Goal: Task Accomplishment & Management: Complete application form

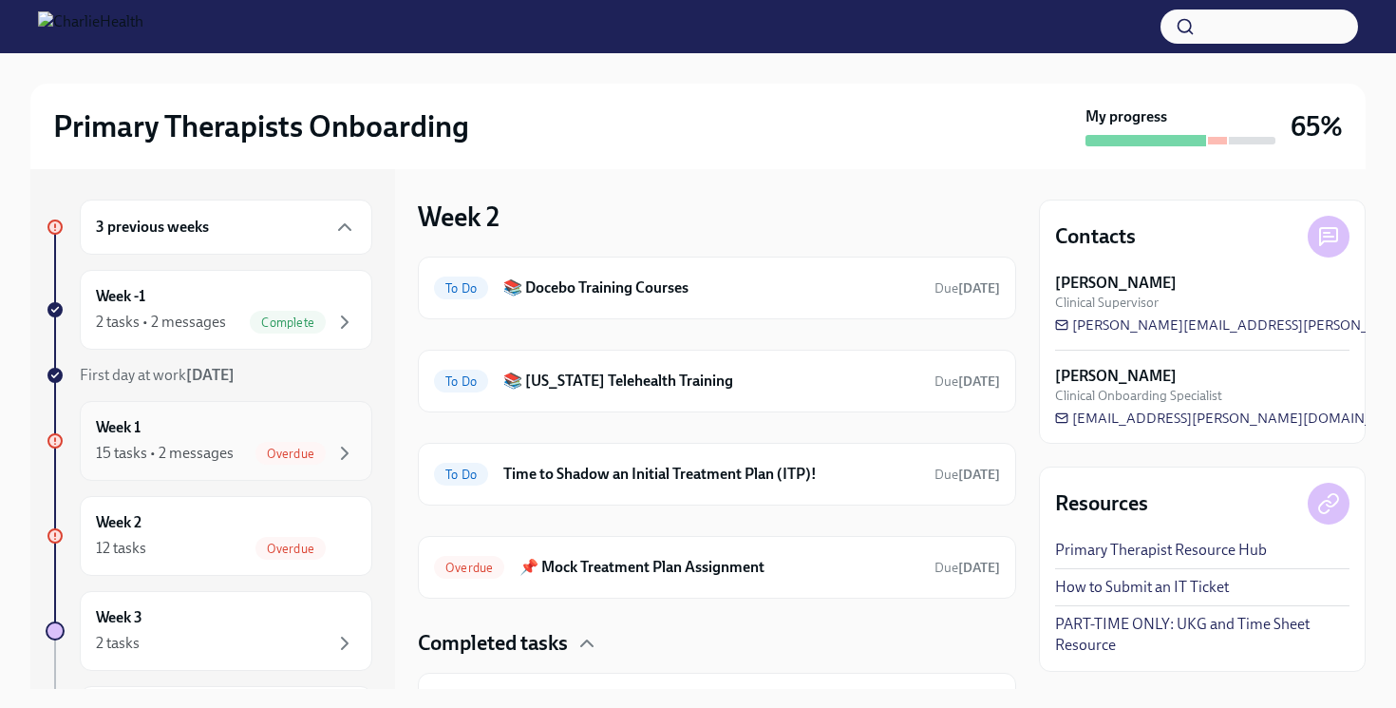
click at [246, 414] on div "Week 1 15 tasks • 2 messages Overdue" at bounding box center [226, 441] width 293 height 80
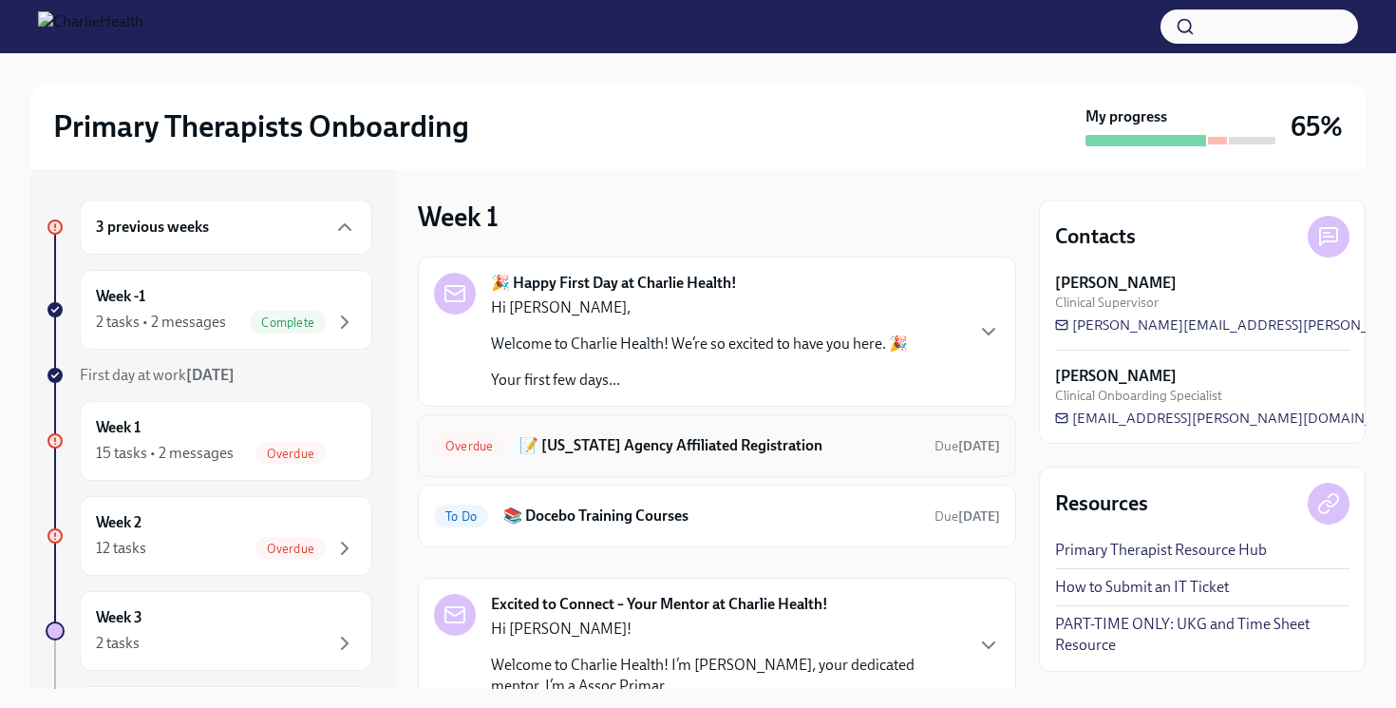
click at [568, 445] on h6 "📝 [US_STATE] Agency Affiliated Registration" at bounding box center [720, 445] width 400 height 21
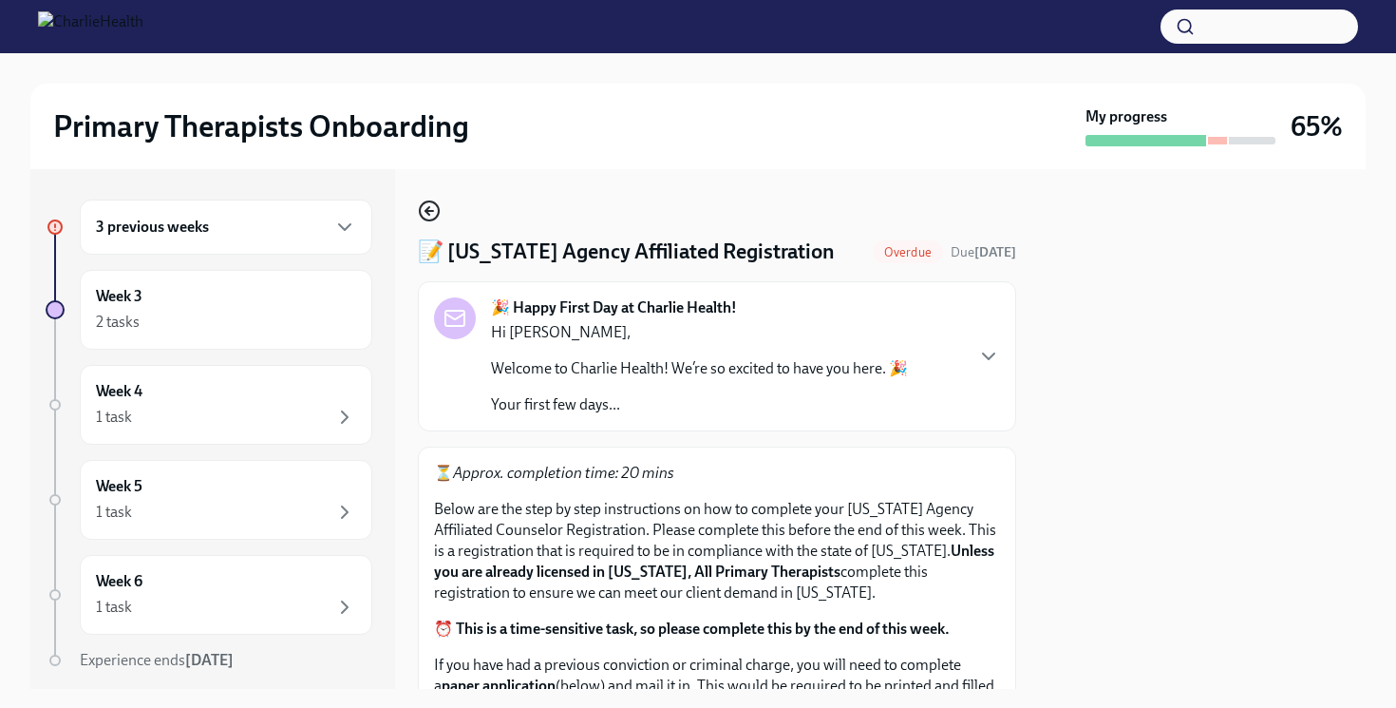
click at [425, 209] on icon "button" at bounding box center [429, 210] width 23 height 23
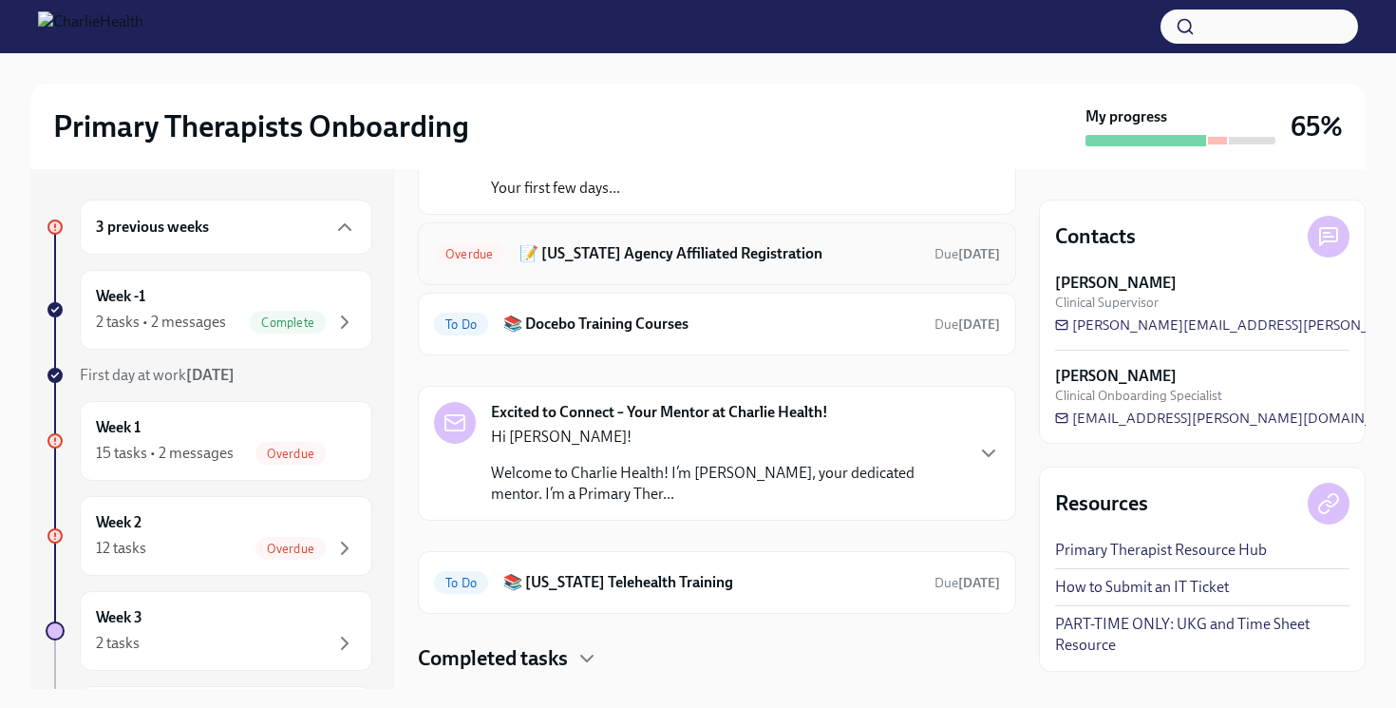
scroll to position [237, 0]
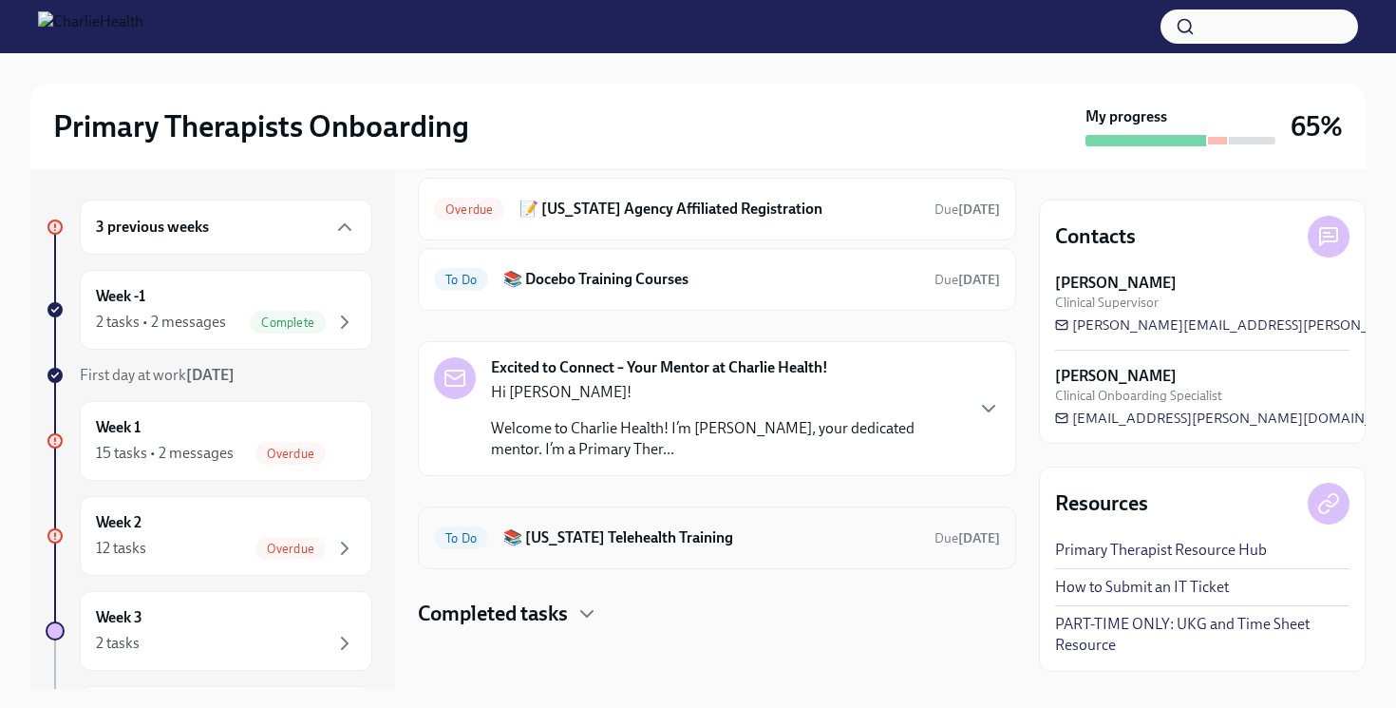
click at [634, 533] on h6 "📚 [US_STATE] Telehealth Training" at bounding box center [711, 537] width 416 height 21
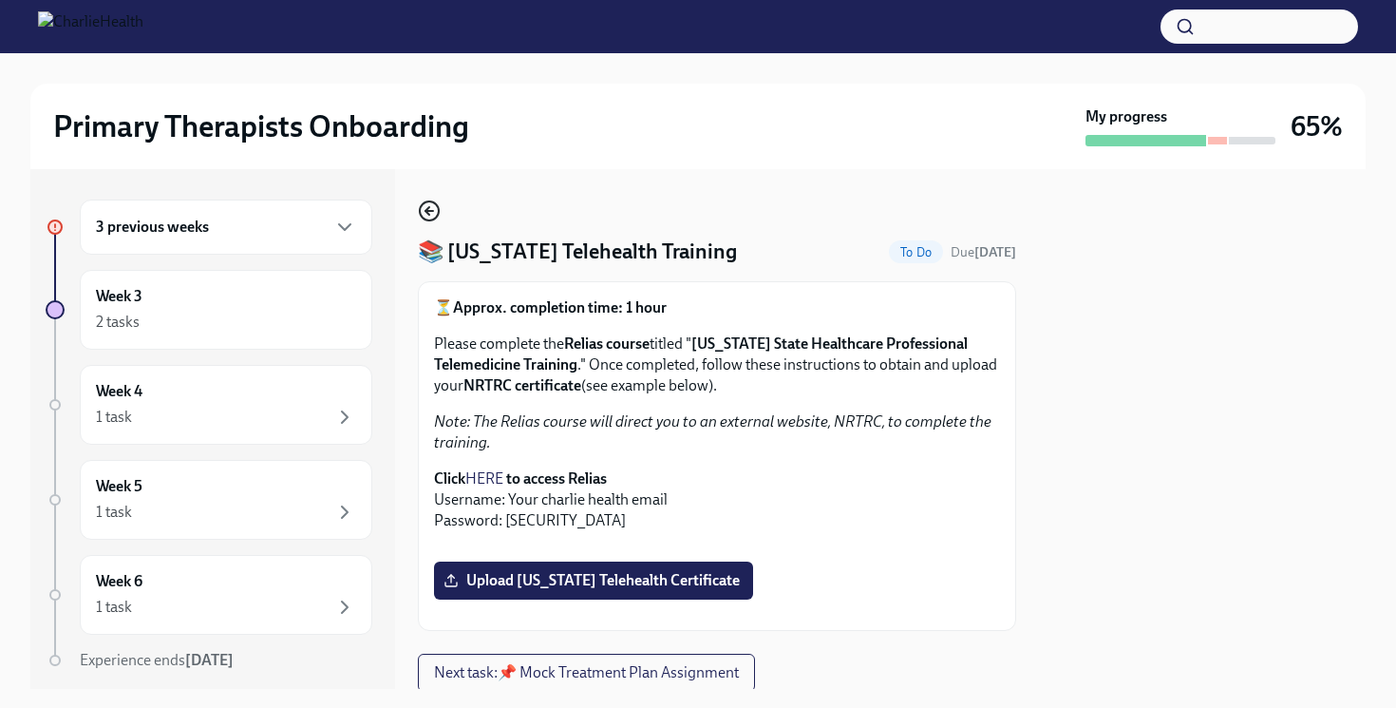
click at [437, 217] on circle "button" at bounding box center [429, 210] width 19 height 19
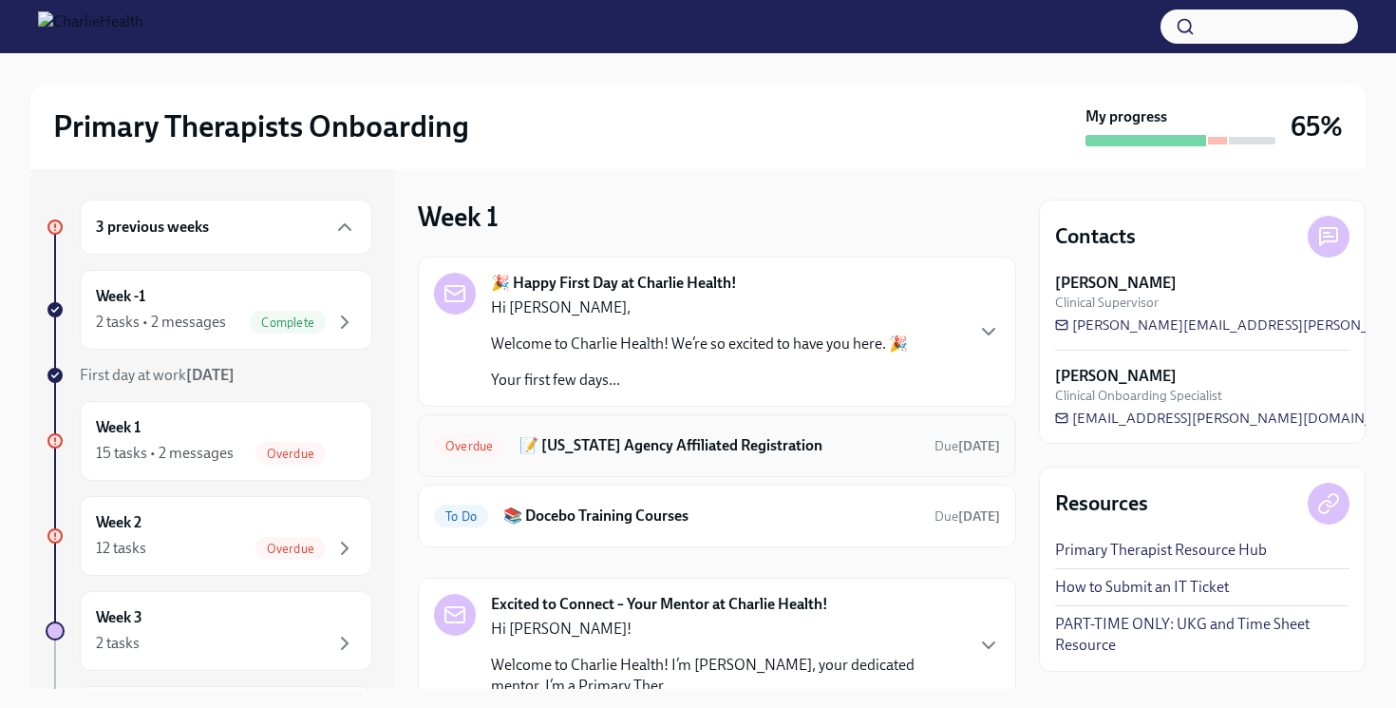
click at [644, 435] on h6 "📝 [US_STATE] Agency Affiliated Registration" at bounding box center [720, 445] width 400 height 21
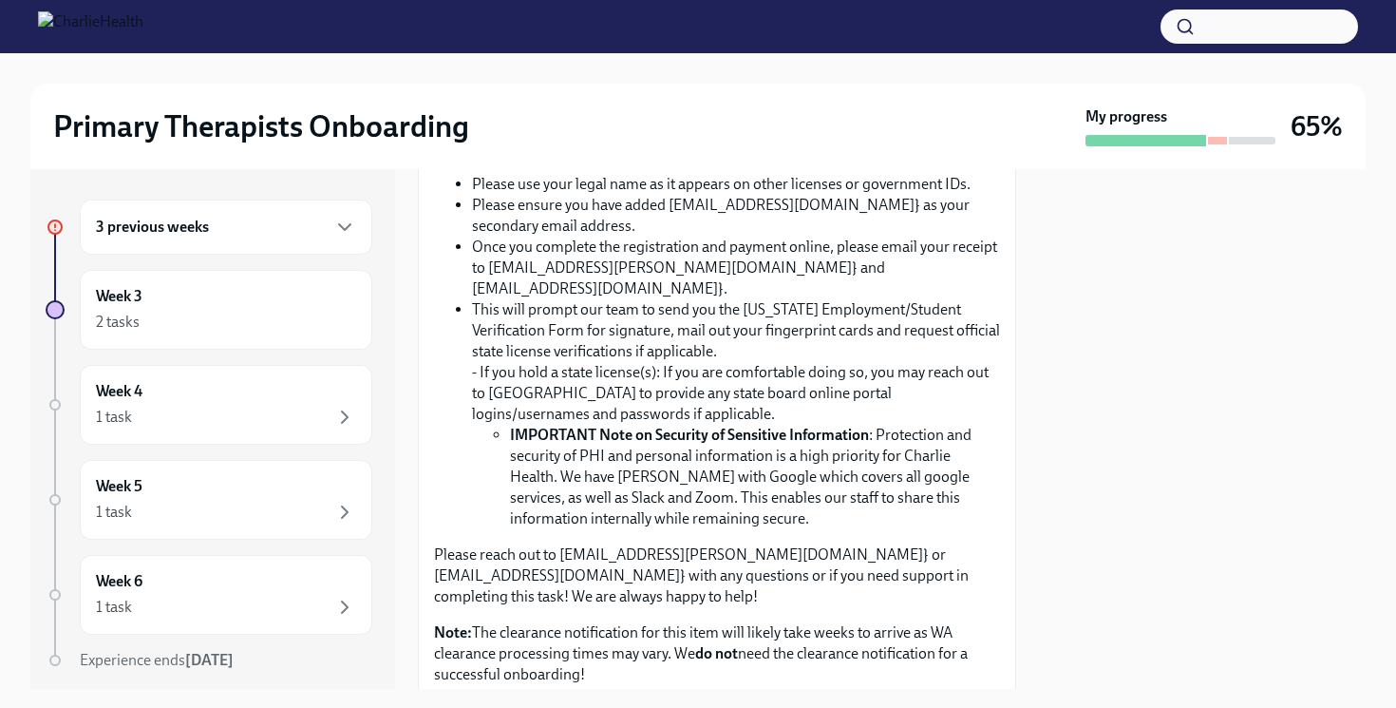
scroll to position [1040, 0]
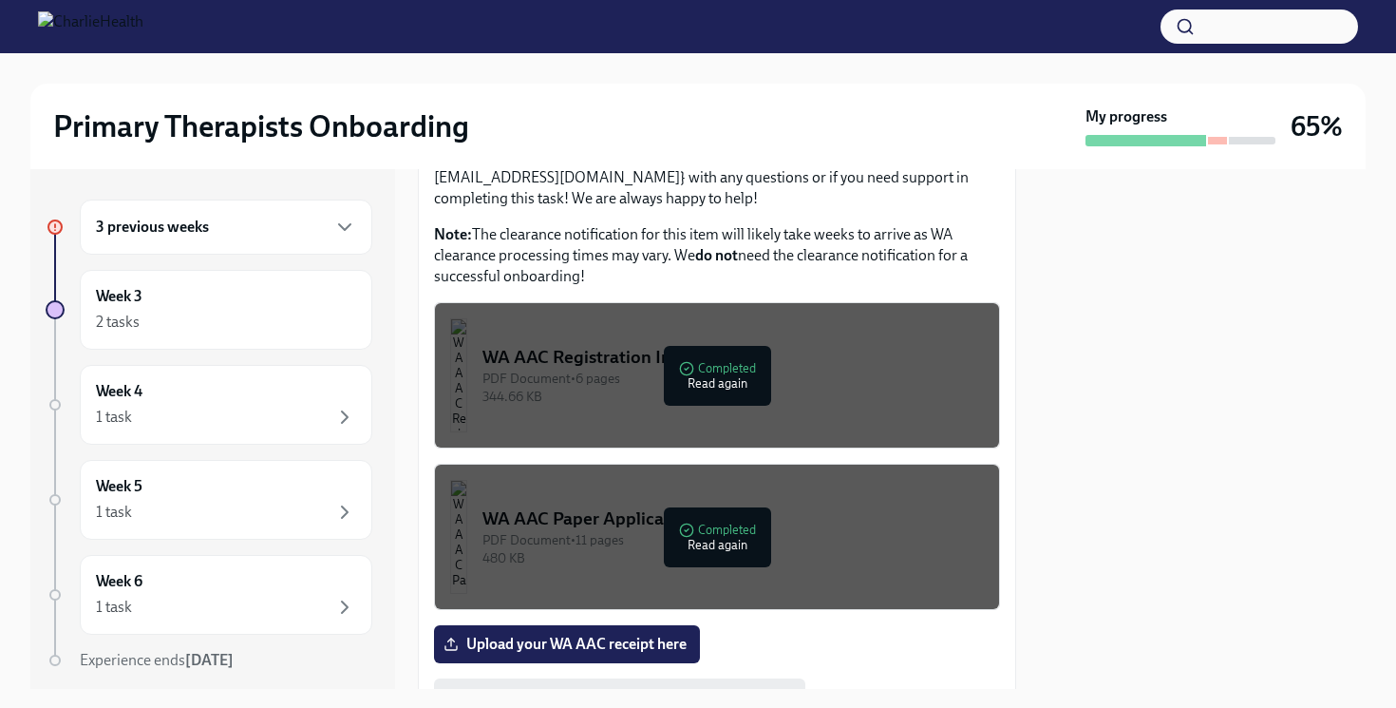
click at [623, 388] on div "344.66 KB" at bounding box center [734, 397] width 502 height 18
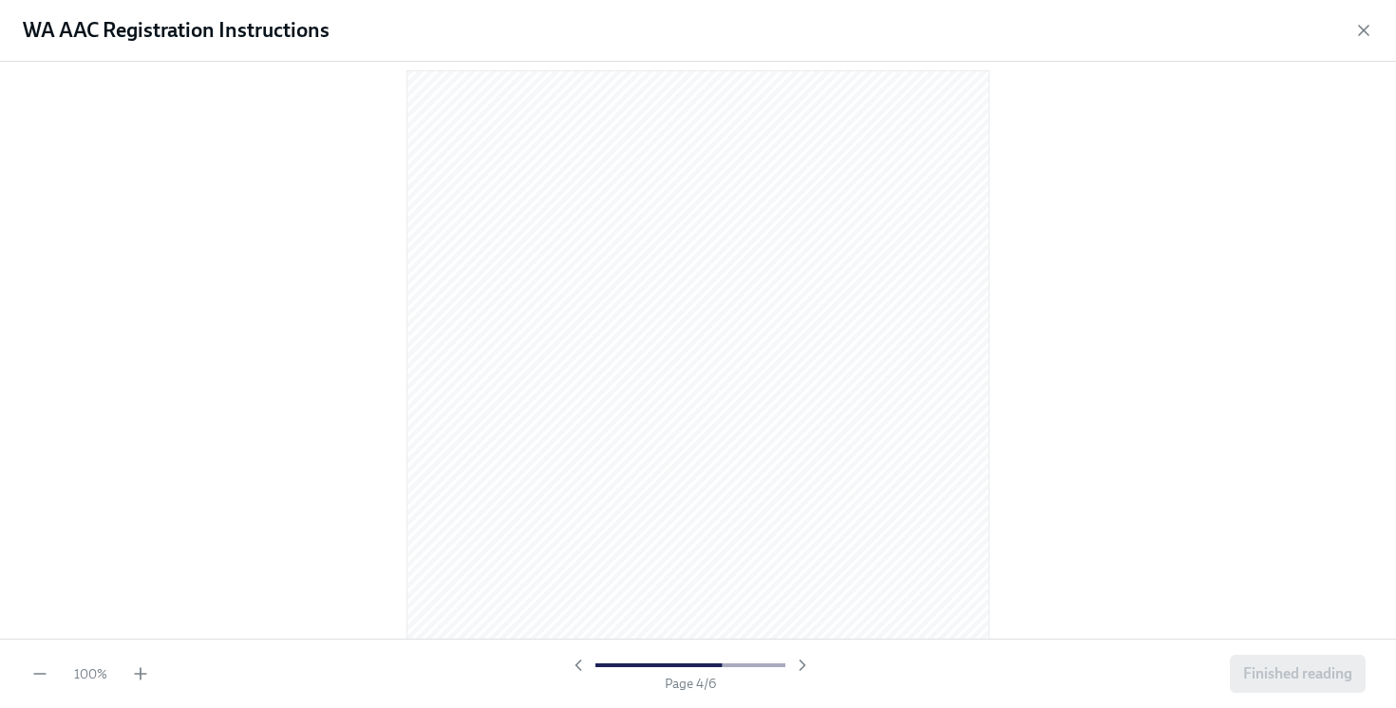
scroll to position [4055, 0]
click at [130, 679] on div "100 %" at bounding box center [90, 673] width 120 height 19
click at [142, 677] on icon "button" at bounding box center [140, 673] width 19 height 19
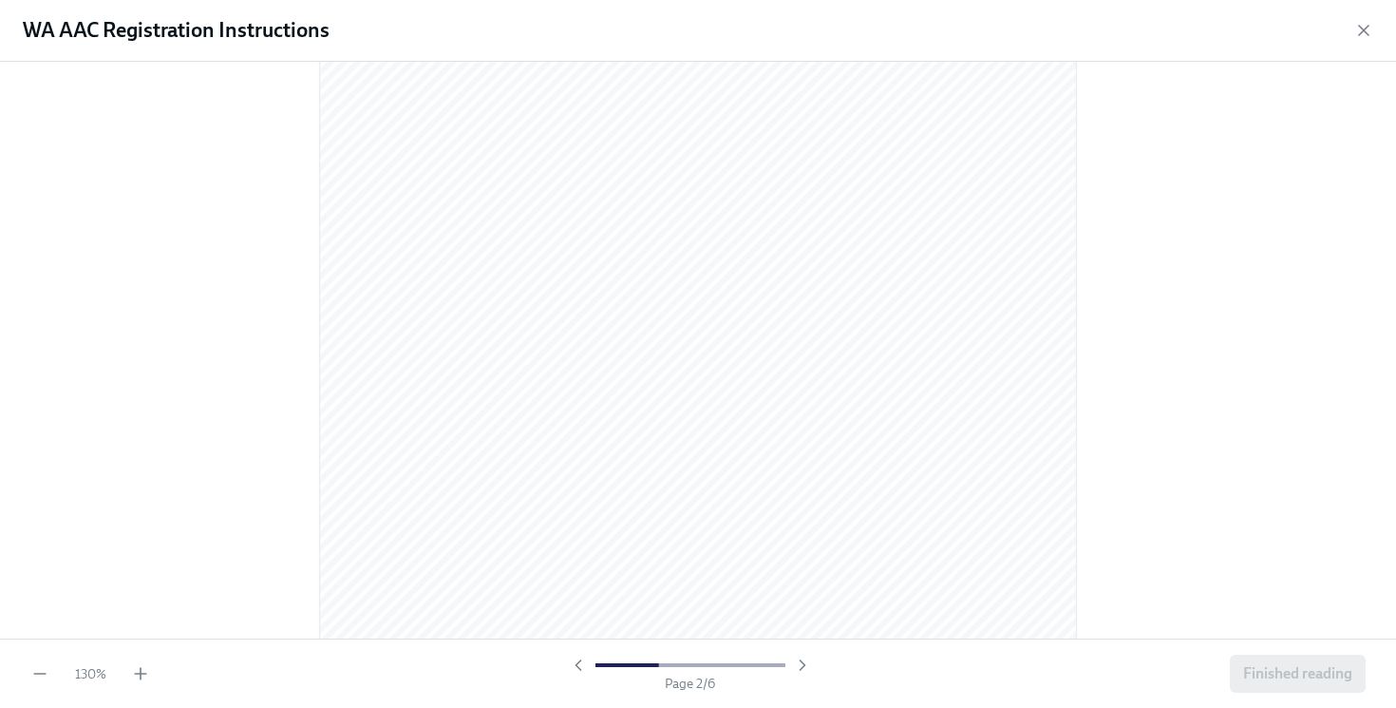
scroll to position [1061, 0]
click at [1368, 36] on icon "button" at bounding box center [1363, 30] width 19 height 19
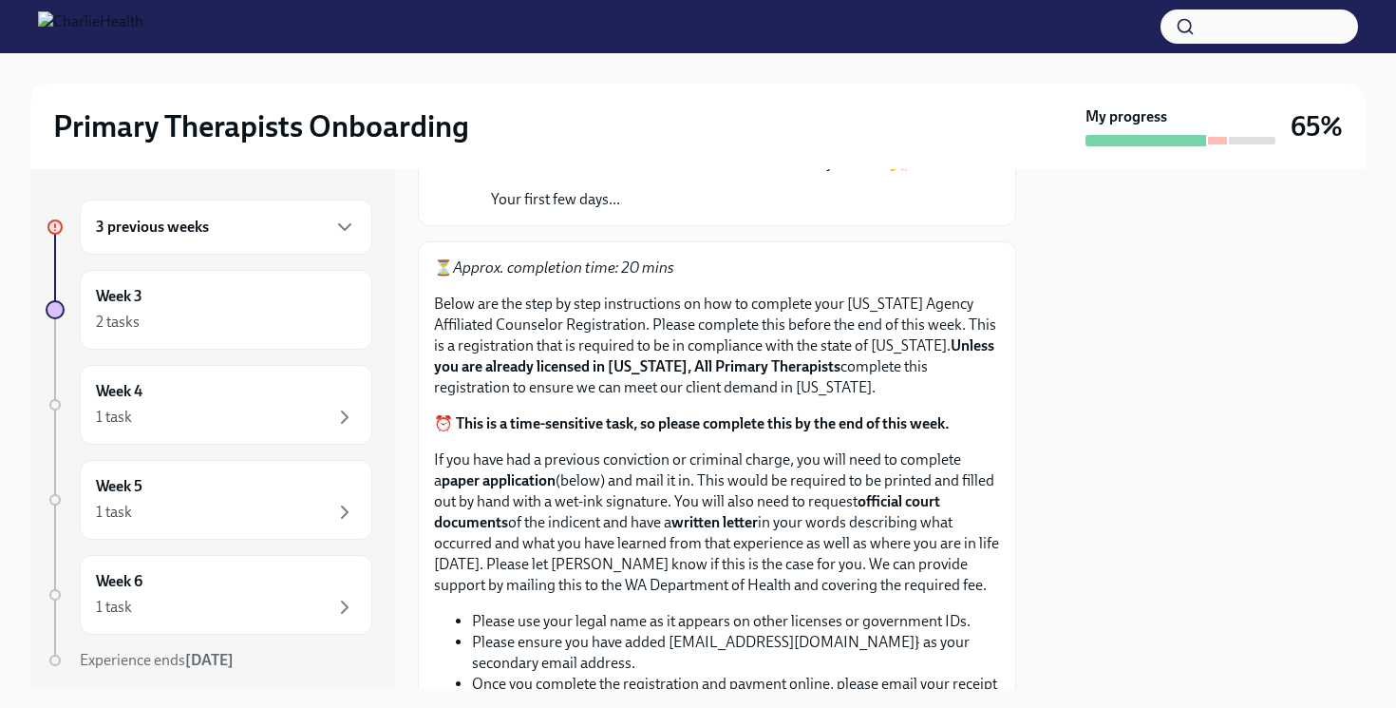
scroll to position [0, 0]
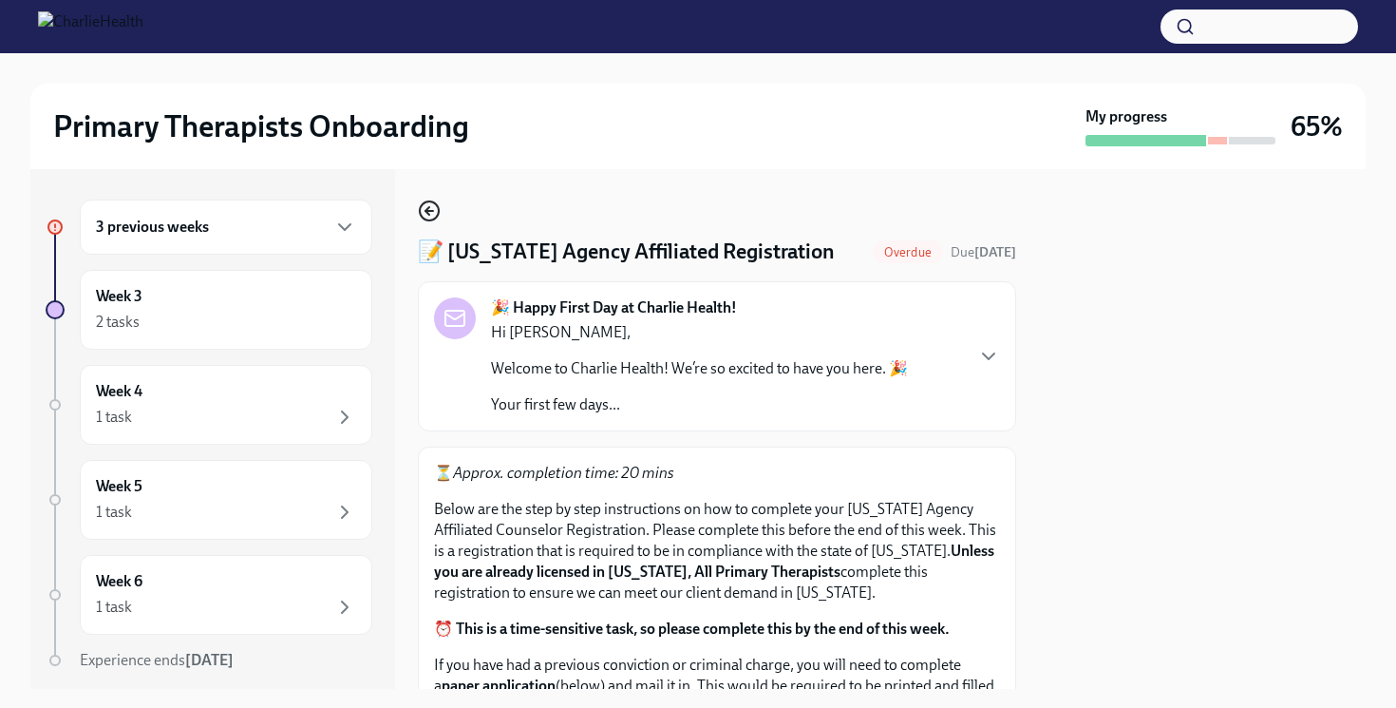
click at [430, 204] on icon "button" at bounding box center [429, 210] width 23 height 23
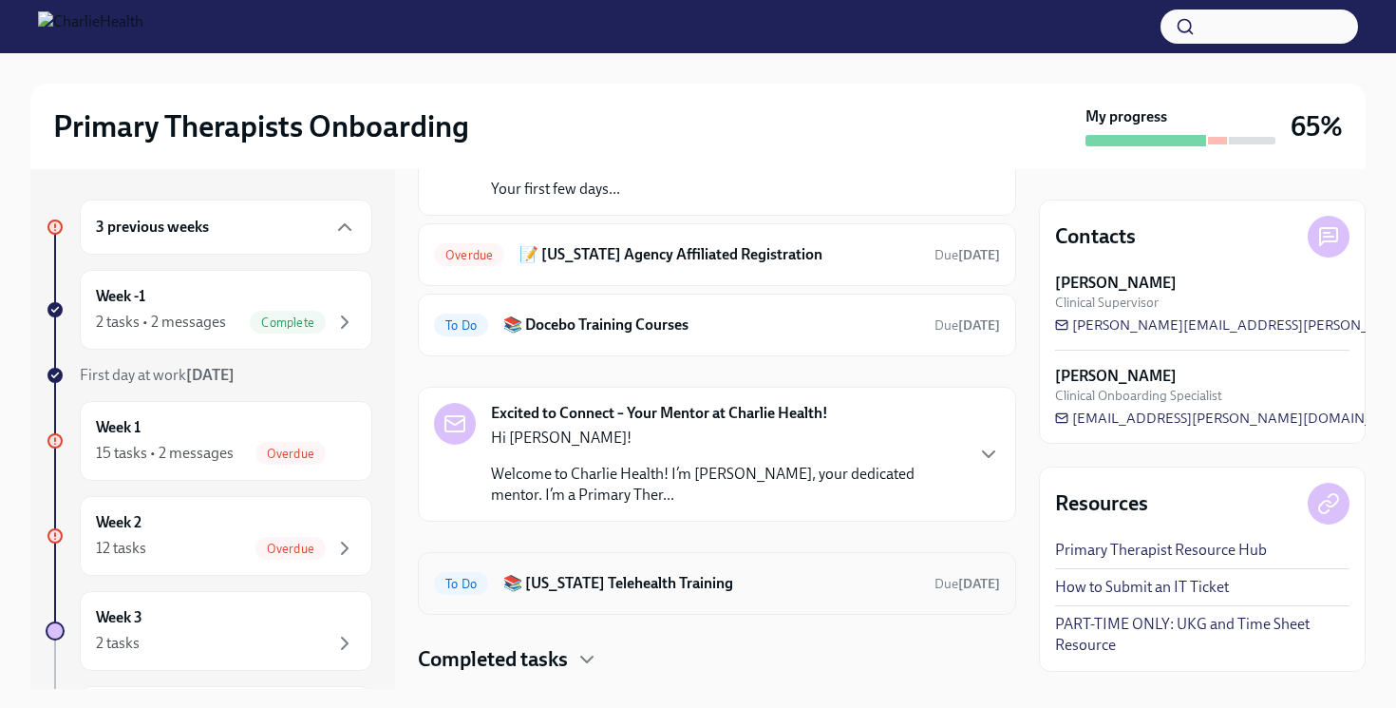
scroll to position [237, 0]
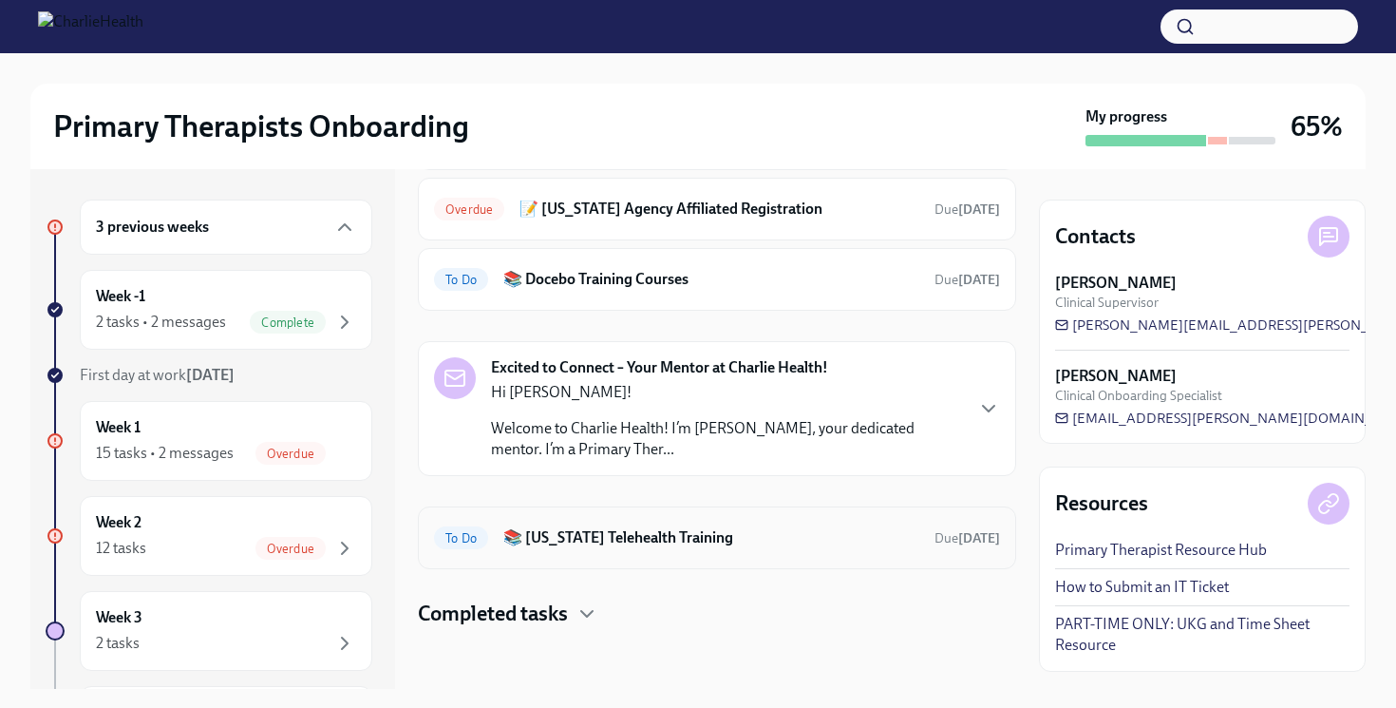
click at [654, 544] on h6 "📚 [US_STATE] Telehealth Training" at bounding box center [711, 537] width 416 height 21
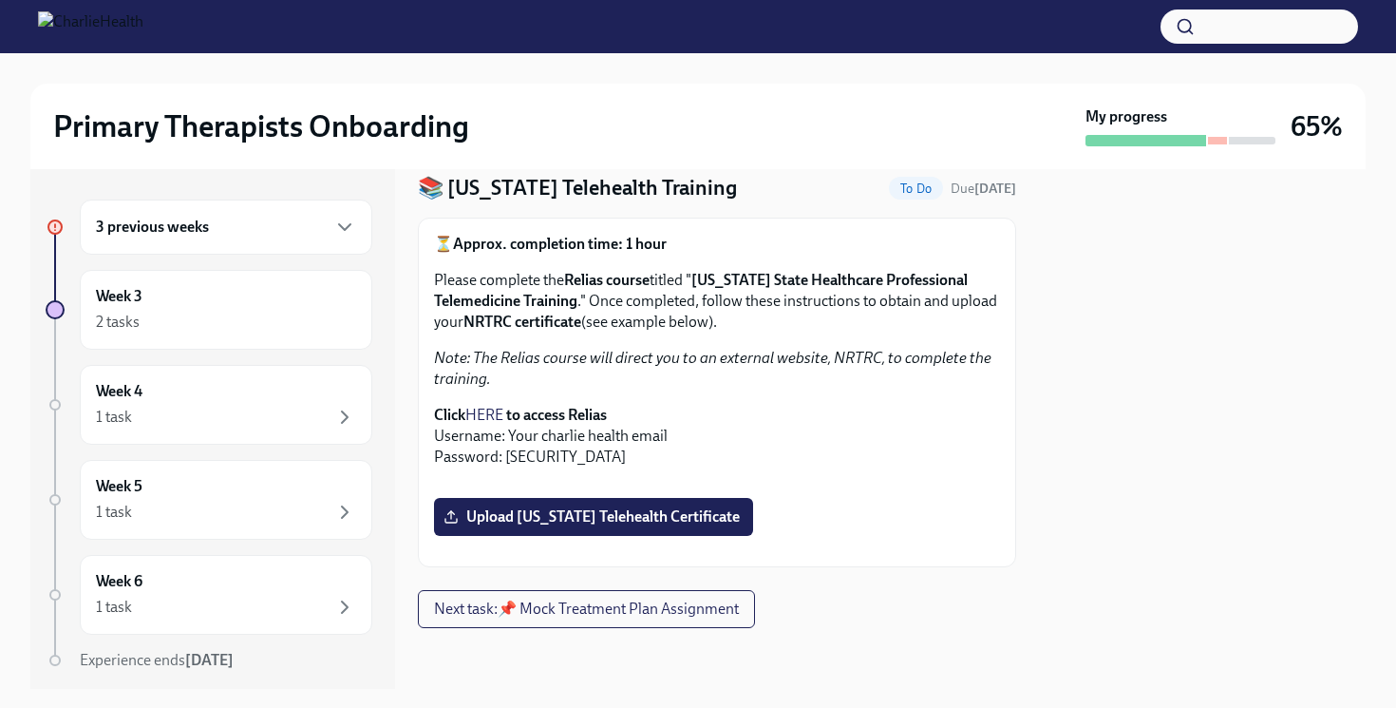
scroll to position [441, 0]
click at [622, 507] on span "Upload [US_STATE] Telehealth Certificate" at bounding box center [593, 516] width 293 height 19
click at [0, 0] on input "Upload [US_STATE] Telehealth Certificate" at bounding box center [0, 0] width 0 height 0
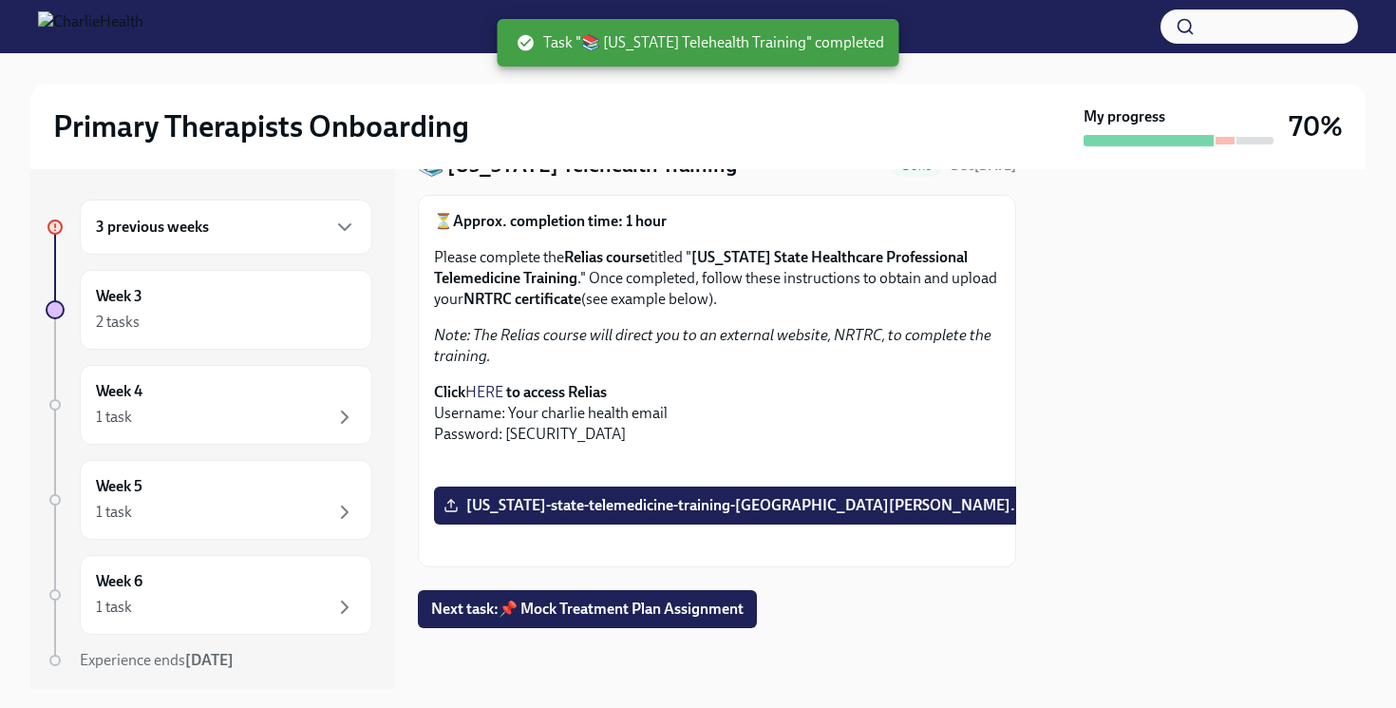
scroll to position [0, 0]
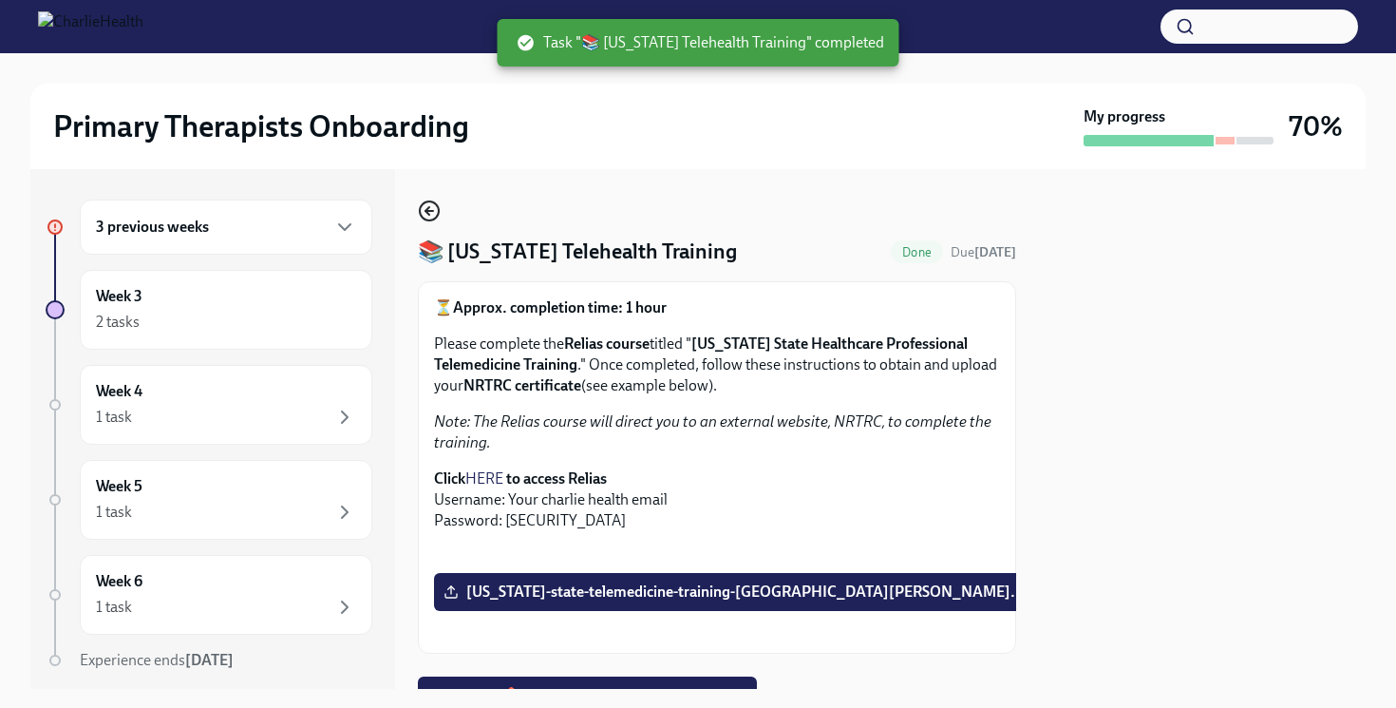
click at [424, 210] on icon "button" at bounding box center [429, 210] width 23 height 23
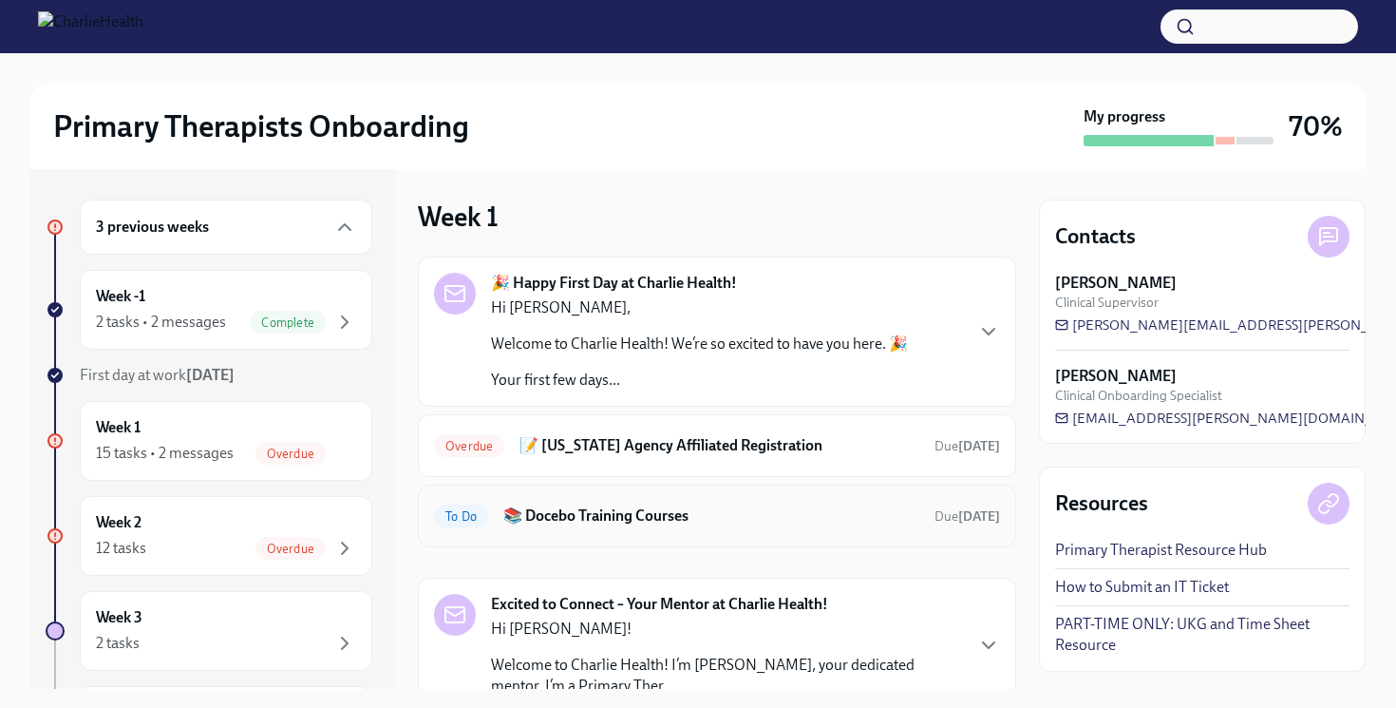
scroll to position [143, 0]
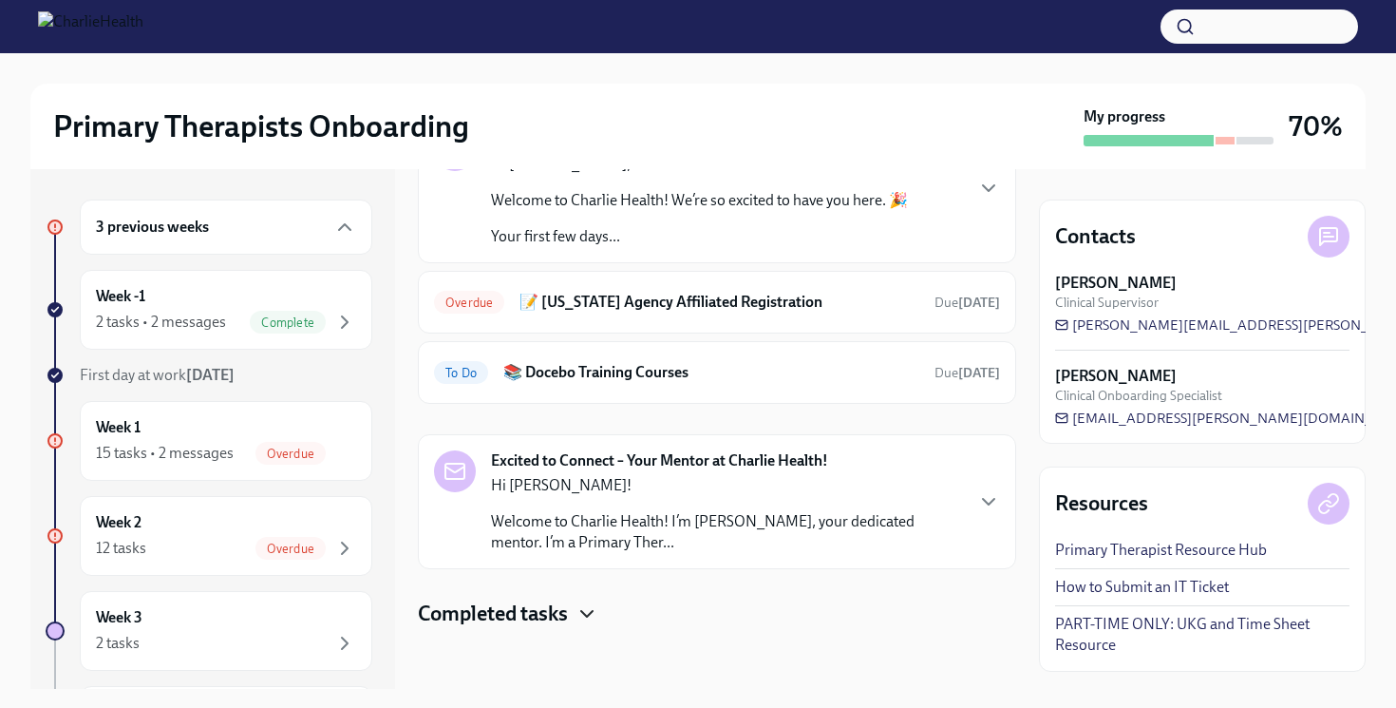
click at [591, 608] on icon "button" at bounding box center [587, 613] width 23 height 23
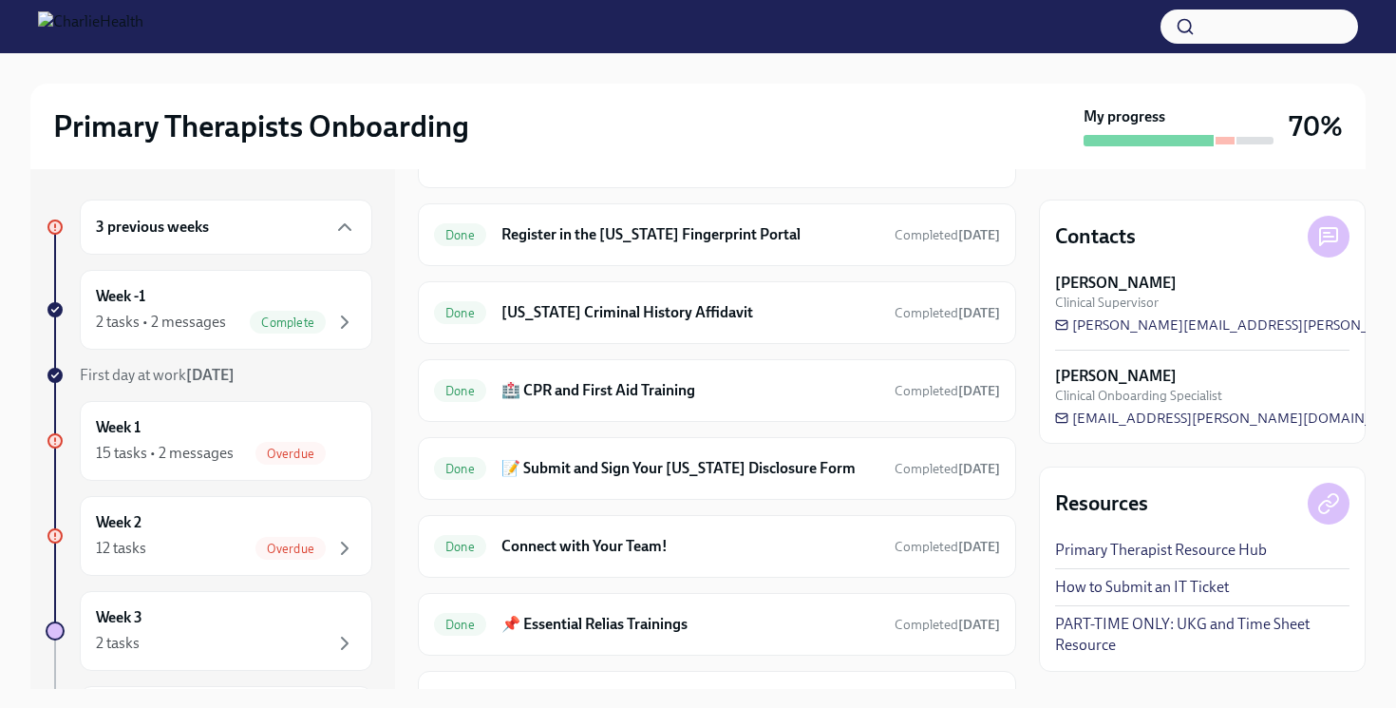
scroll to position [1156, 0]
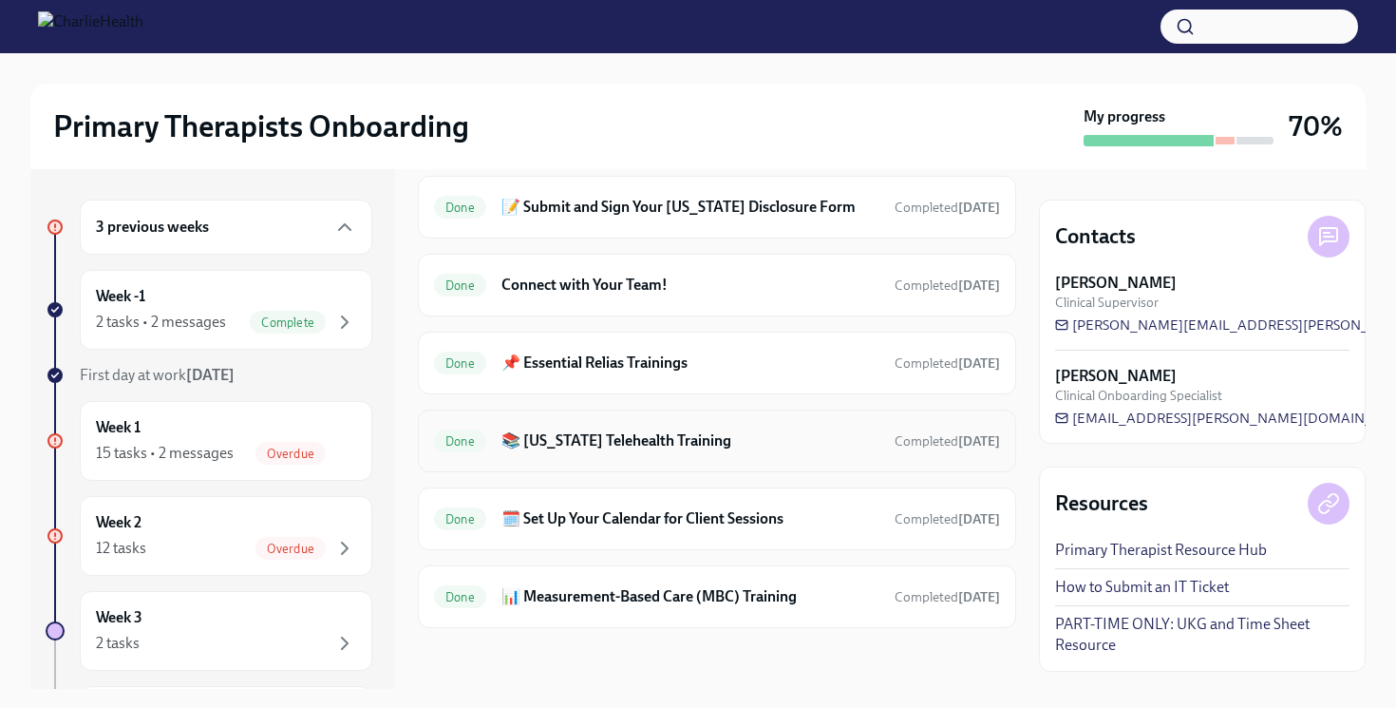
click at [624, 440] on h6 "📚 [US_STATE] Telehealth Training" at bounding box center [691, 440] width 378 height 21
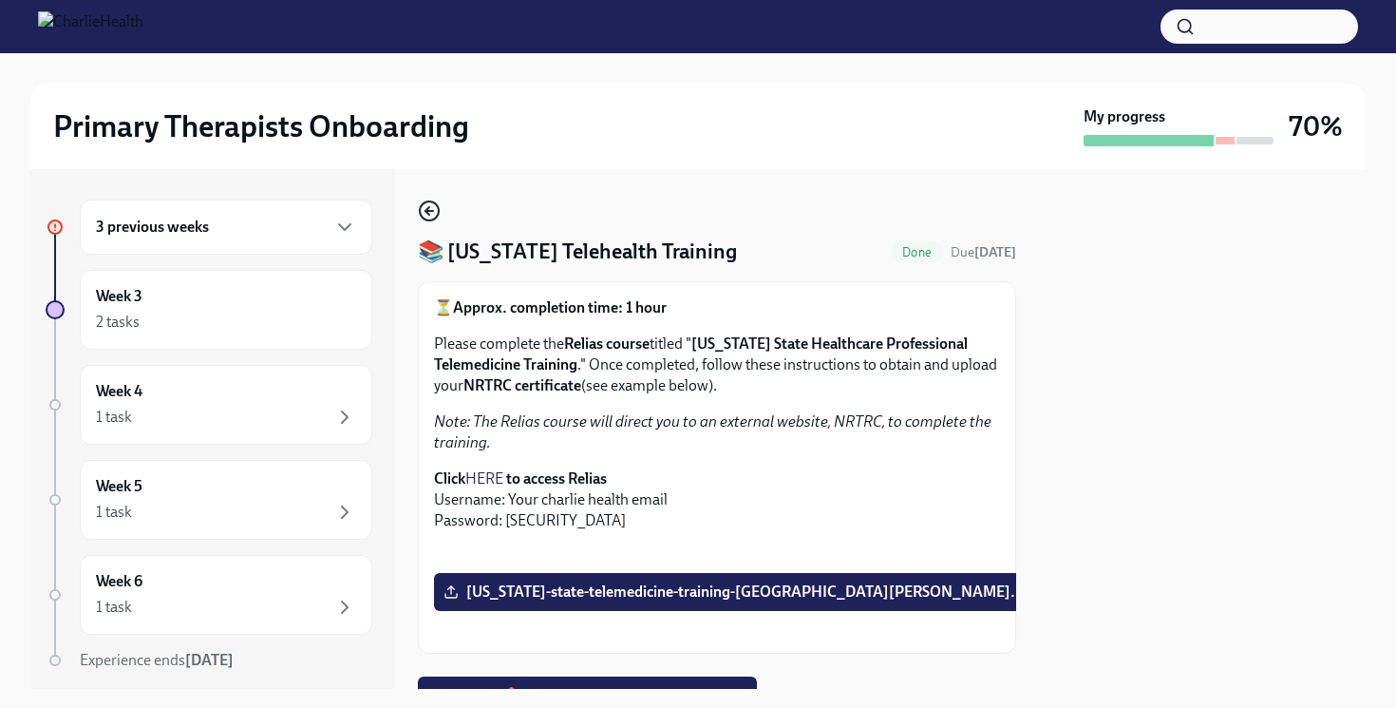
click at [428, 210] on icon "button" at bounding box center [429, 210] width 23 height 23
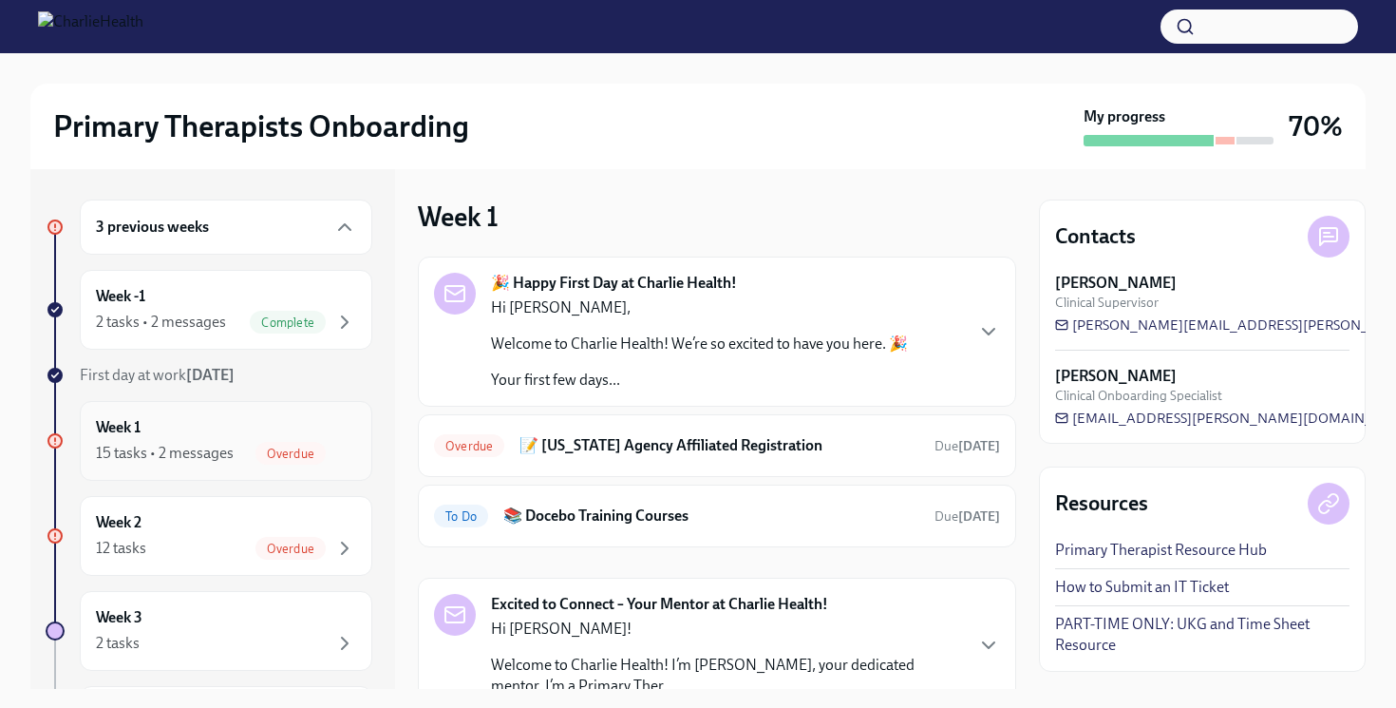
click at [331, 449] on div "Overdue" at bounding box center [306, 453] width 101 height 23
click at [297, 407] on div "Week 1 15 tasks • 2 messages Overdue" at bounding box center [226, 441] width 293 height 80
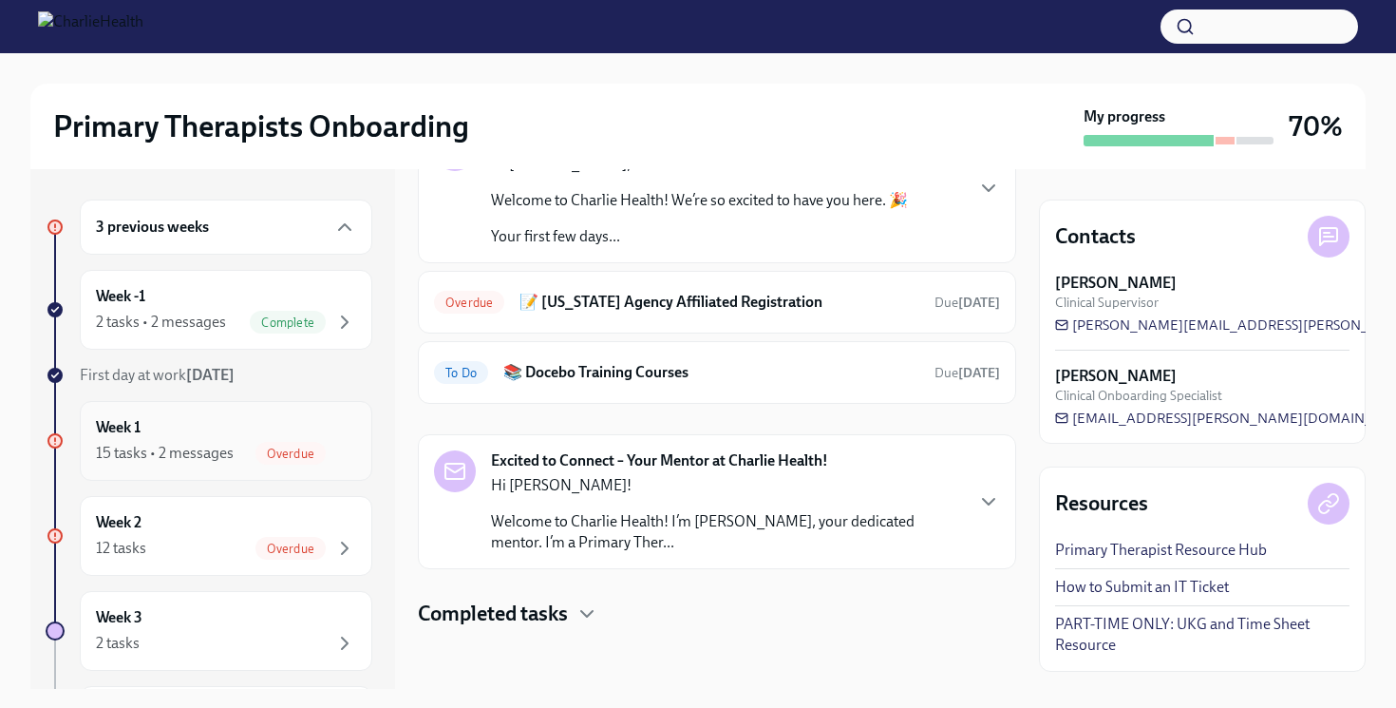
click at [340, 462] on icon "button" at bounding box center [344, 453] width 23 height 23
click at [268, 542] on span "Overdue" at bounding box center [291, 548] width 70 height 14
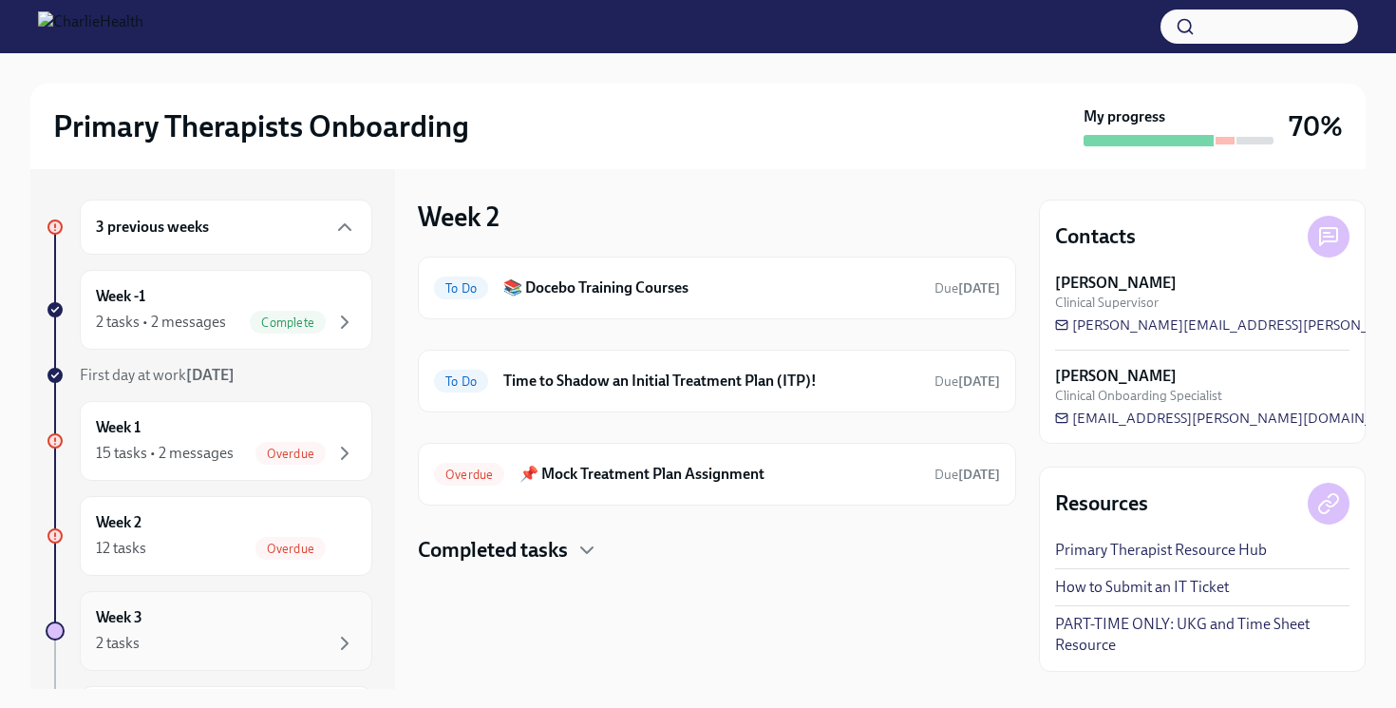
click at [254, 628] on div "Week 3 2 tasks" at bounding box center [226, 630] width 260 height 47
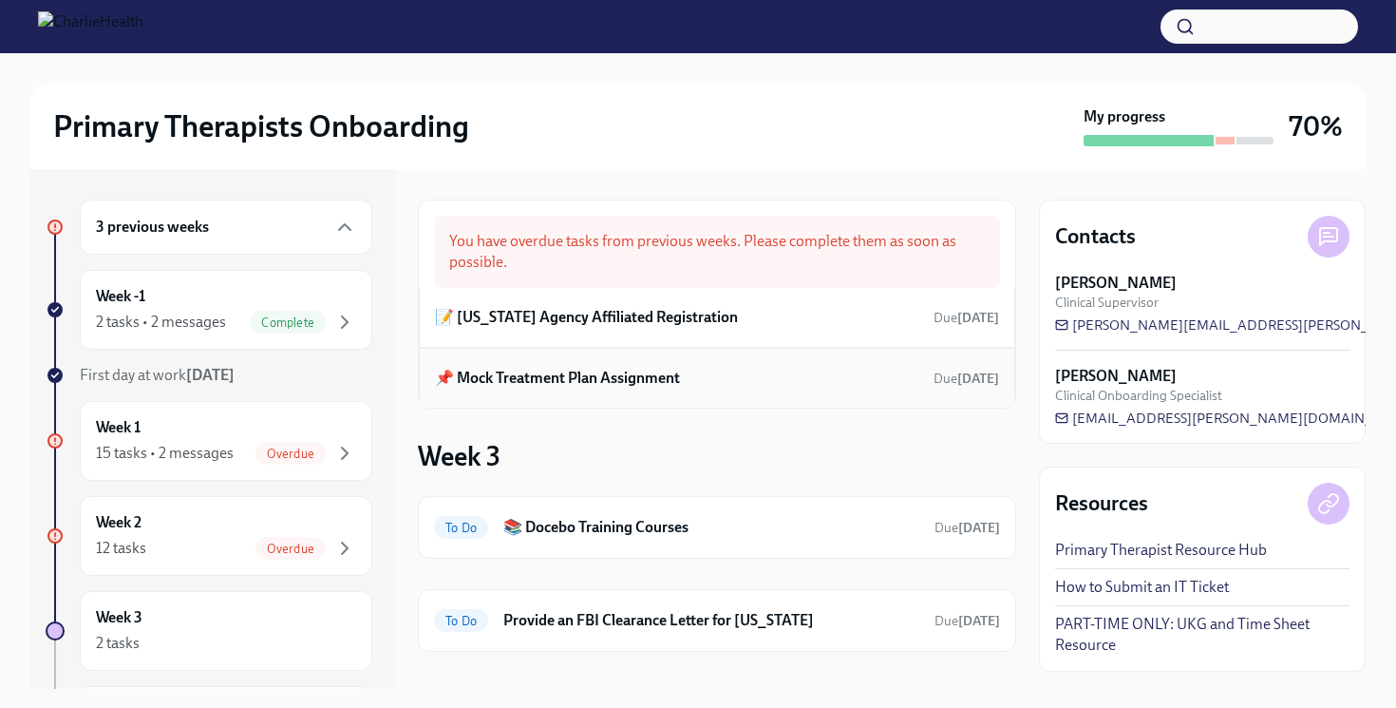
scroll to position [24, 0]
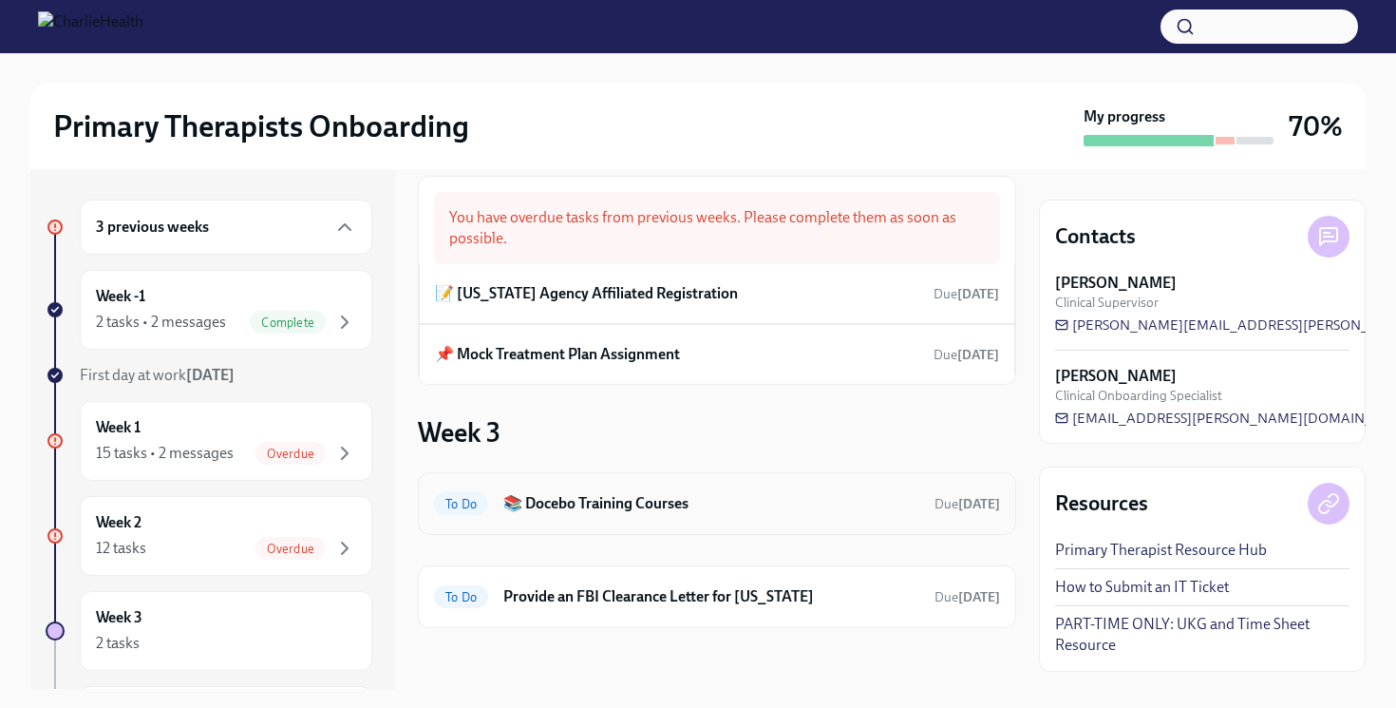
click at [738, 513] on h6 "📚 Docebo Training Courses" at bounding box center [711, 503] width 416 height 21
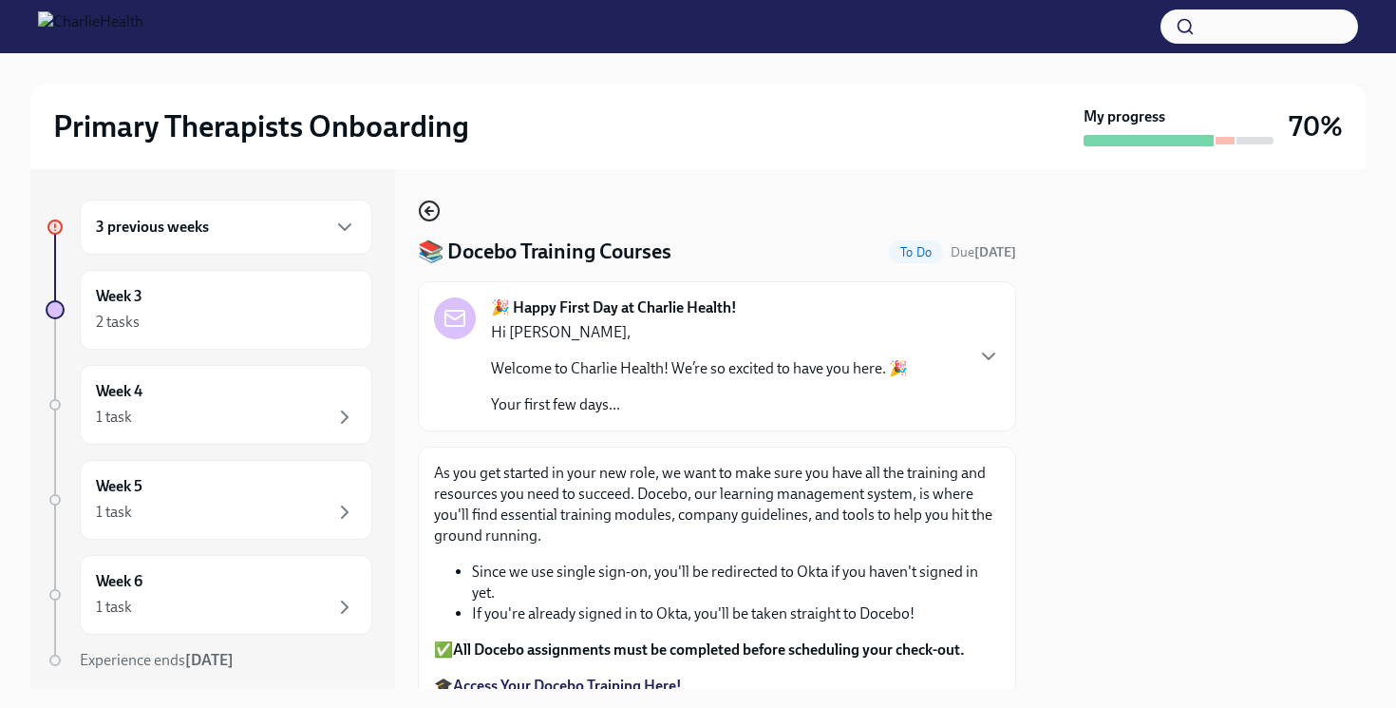
click at [437, 212] on icon "button" at bounding box center [429, 210] width 23 height 23
